Goal: Task Accomplishment & Management: Manage account settings

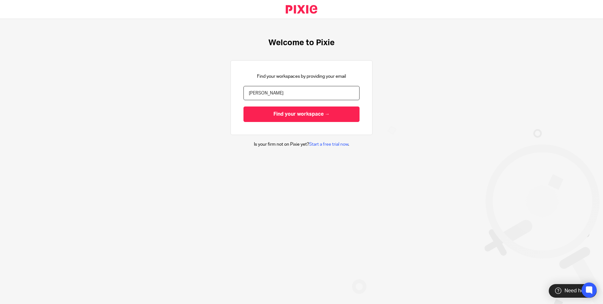
type input "[PERSON_NAME][EMAIL_ADDRESS][DOMAIN_NAME]"
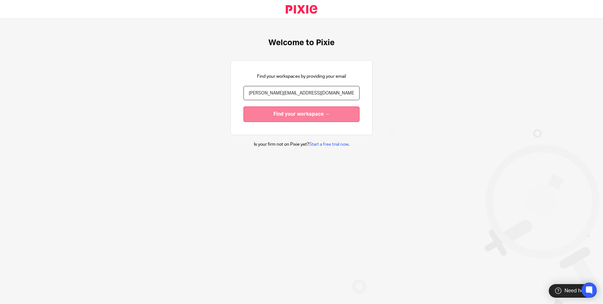
click at [327, 117] on input "Find your workspace →" at bounding box center [302, 113] width 116 height 15
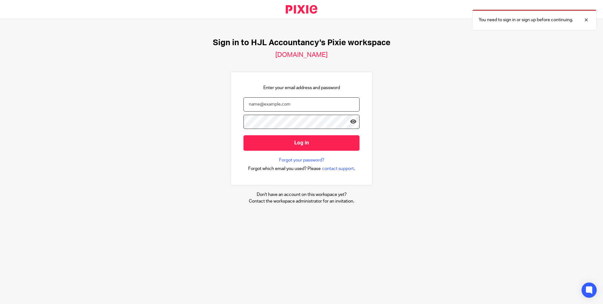
click at [274, 104] on input "email" at bounding box center [302, 104] width 116 height 14
type input "[PERSON_NAME][EMAIL_ADDRESS][DOMAIN_NAME]"
click at [244, 135] on input "Log in" at bounding box center [302, 142] width 116 height 15
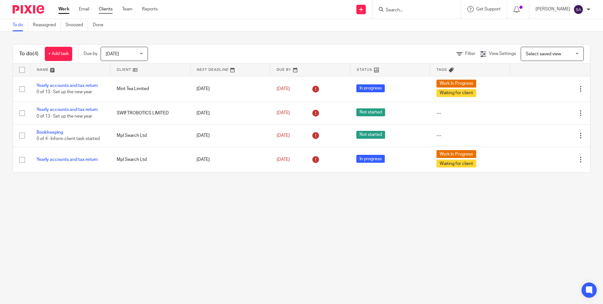
click at [106, 9] on link "Clients" at bounding box center [106, 9] width 14 height 6
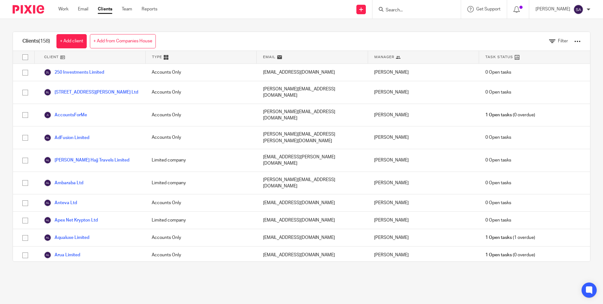
click at [405, 10] on input "Search" at bounding box center [413, 11] width 57 height 6
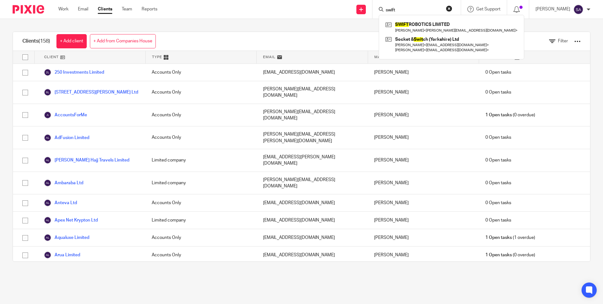
type input "swift"
click at [589, 9] on div at bounding box center [589, 10] width 4 height 4
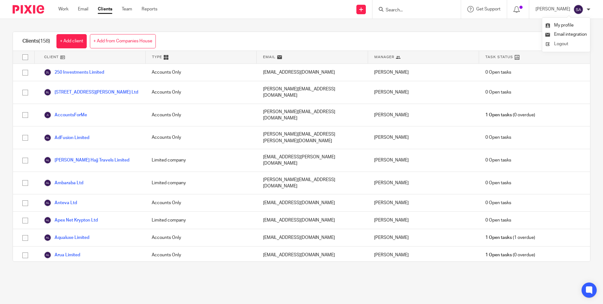
click at [563, 42] on span "Logout" at bounding box center [561, 44] width 14 height 4
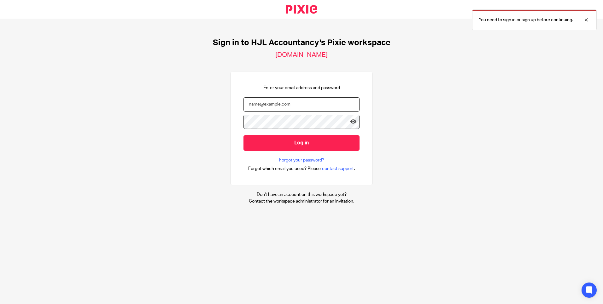
click at [298, 106] on input "email" at bounding box center [302, 104] width 116 height 14
type input "[PERSON_NAME][EMAIL_ADDRESS][DOMAIN_NAME]"
click at [244, 135] on input "Log in" at bounding box center [302, 142] width 116 height 15
